Goal: Navigation & Orientation: Find specific page/section

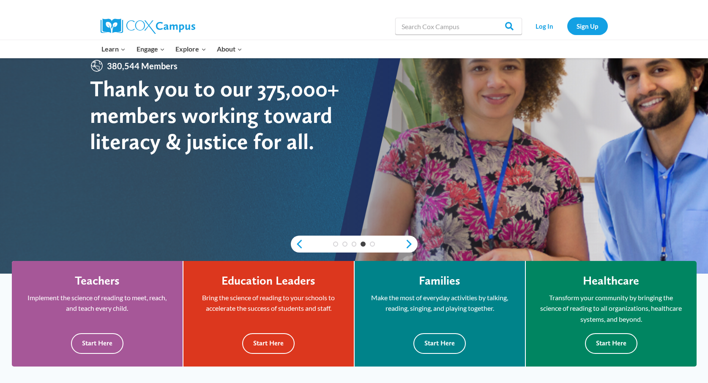
scroll to position [74, 0]
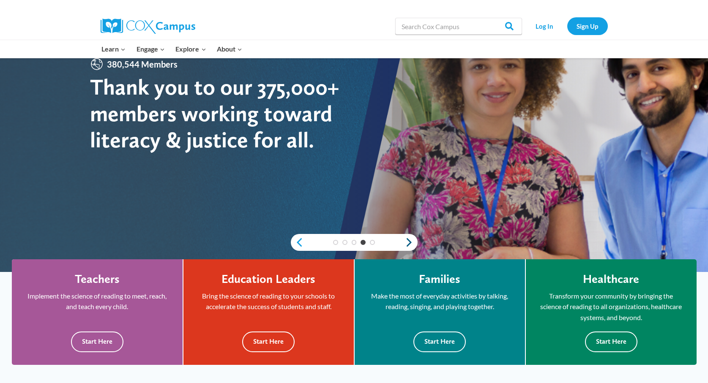
click at [410, 242] on link "Next" at bounding box center [411, 243] width 13 height 10
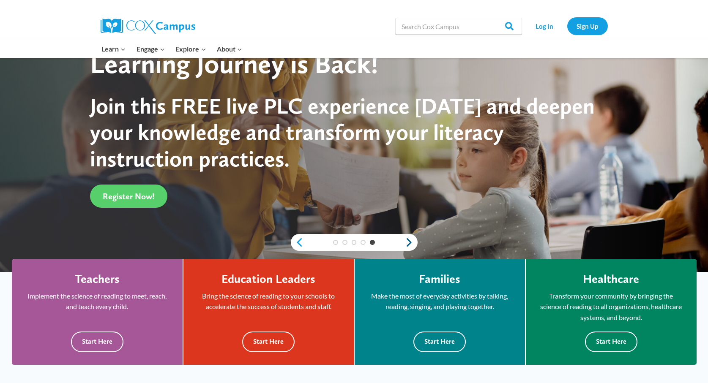
click at [410, 242] on link "Next" at bounding box center [411, 243] width 13 height 10
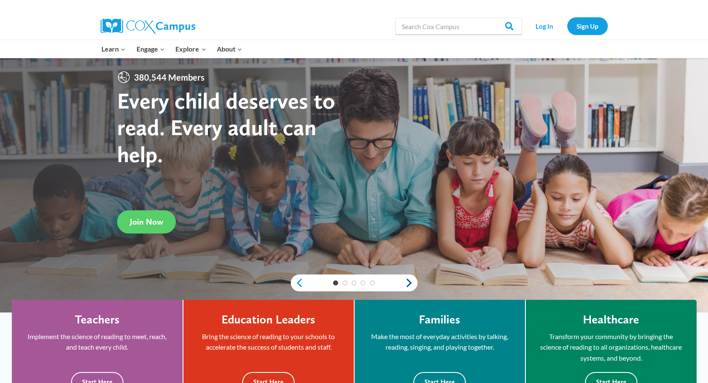
scroll to position [30, 0]
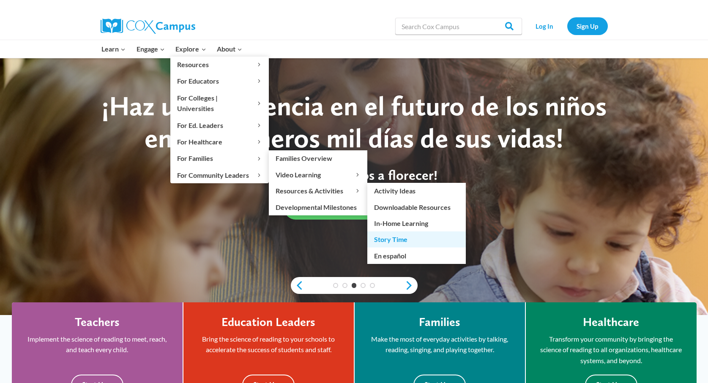
click at [402, 233] on link "Story Time" at bounding box center [416, 240] width 98 height 16
